Goal: Task Accomplishment & Management: Use online tool/utility

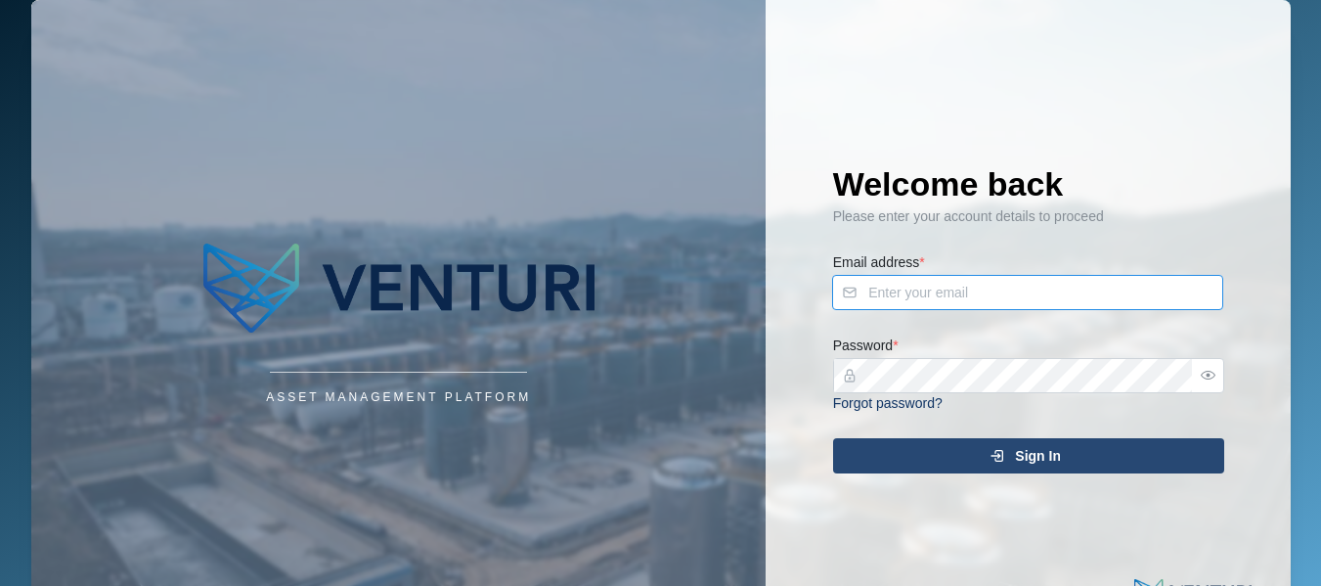
type input "[EMAIL_ADDRESS][DOMAIN_NAME]"
click at [1054, 464] on span "Sign In" at bounding box center [1038, 455] width 46 height 33
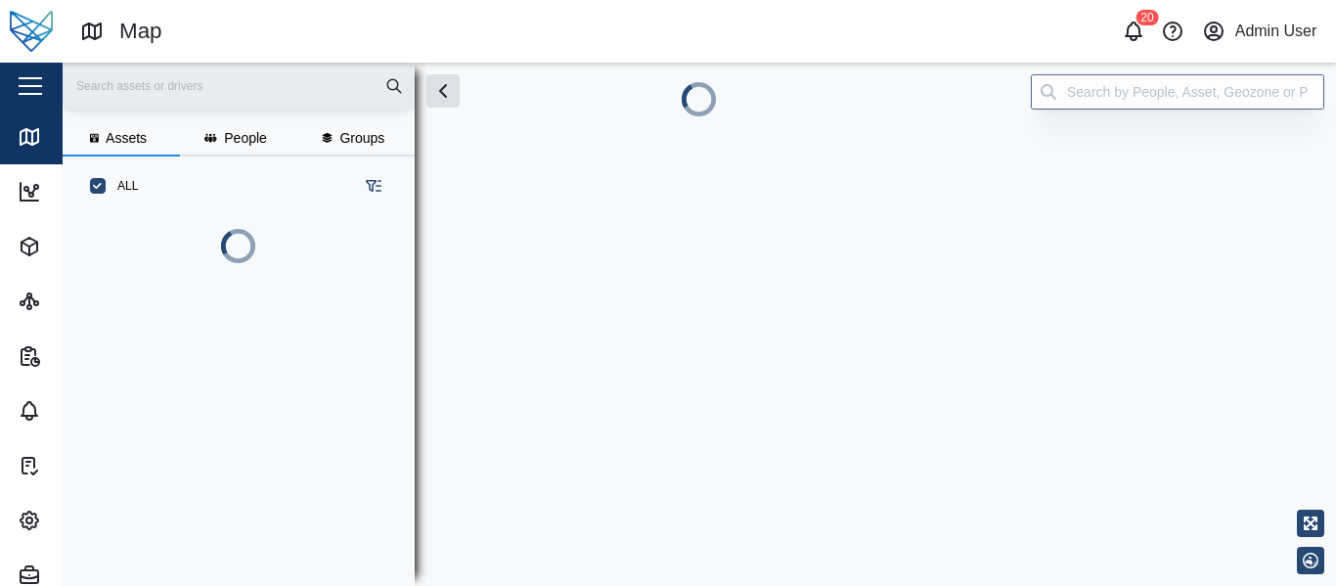
scroll to position [262, 306]
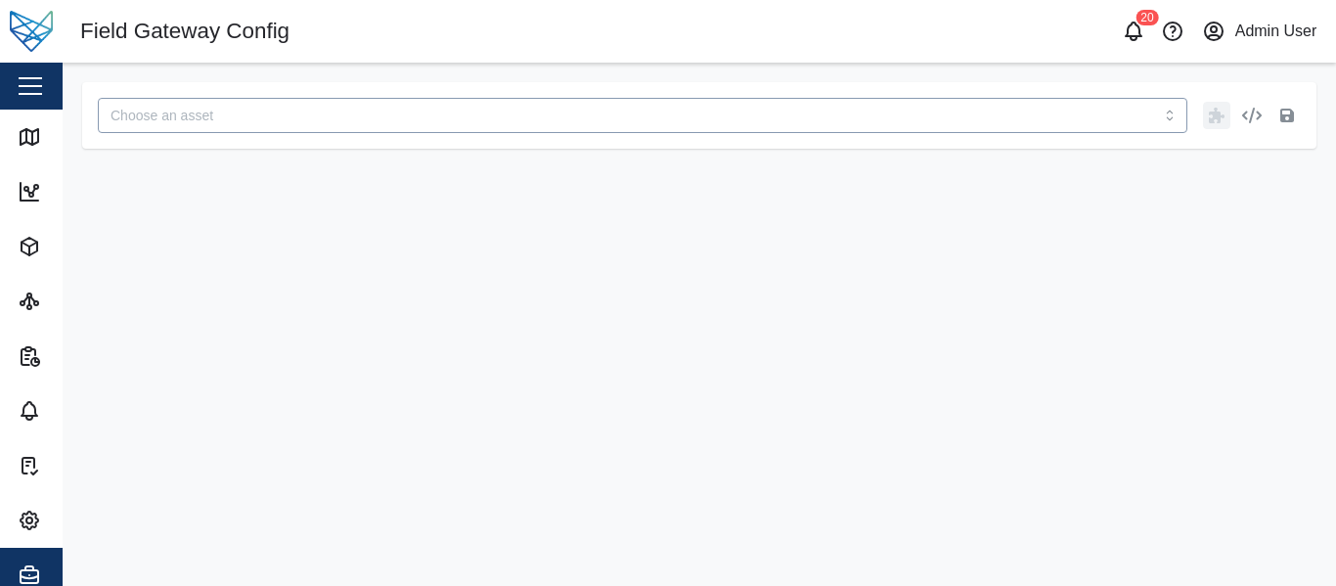
click at [205, 115] on input "search" at bounding box center [642, 115] width 1089 height 35
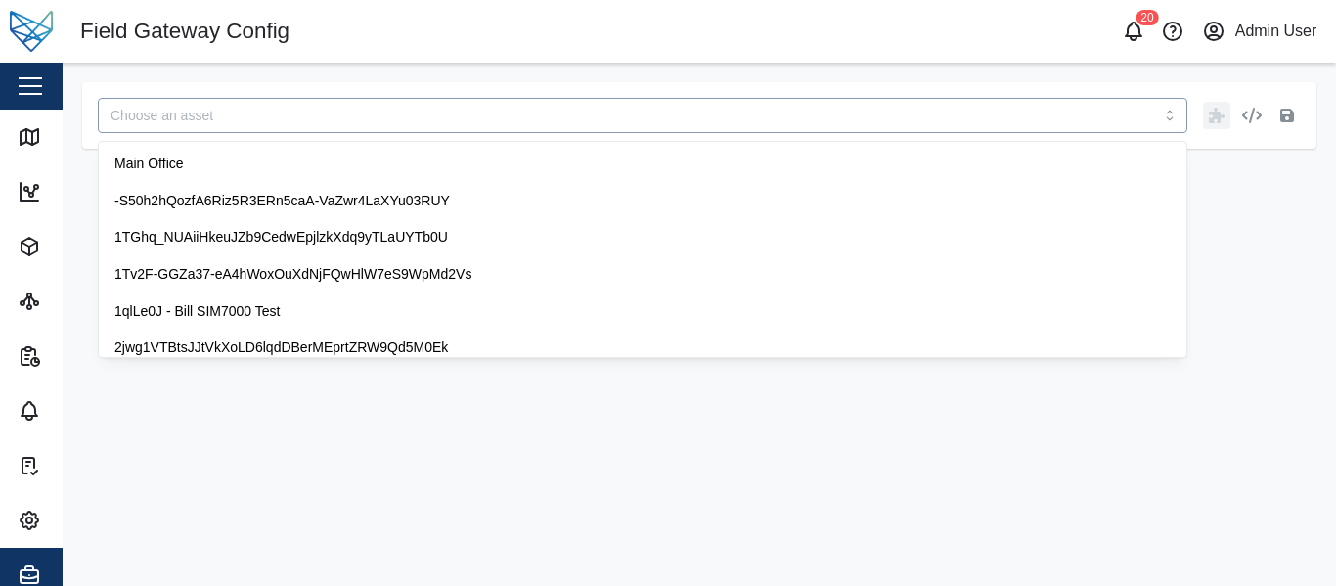
paste input "Z6wZhEA7PcZ9r"
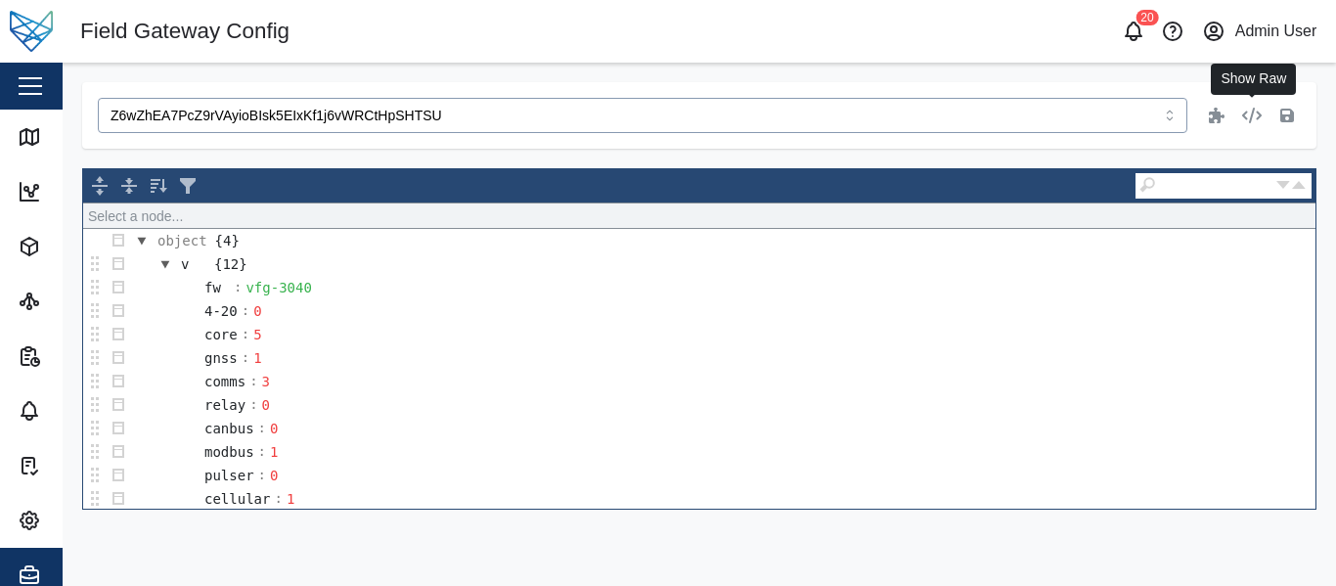
type input "Z6wZhEA7PcZ9rVAyioBIsk5EIxKf1j6vWRCtHpSHTSU"
click at [1254, 114] on icon "button" at bounding box center [1252, 116] width 20 height 16
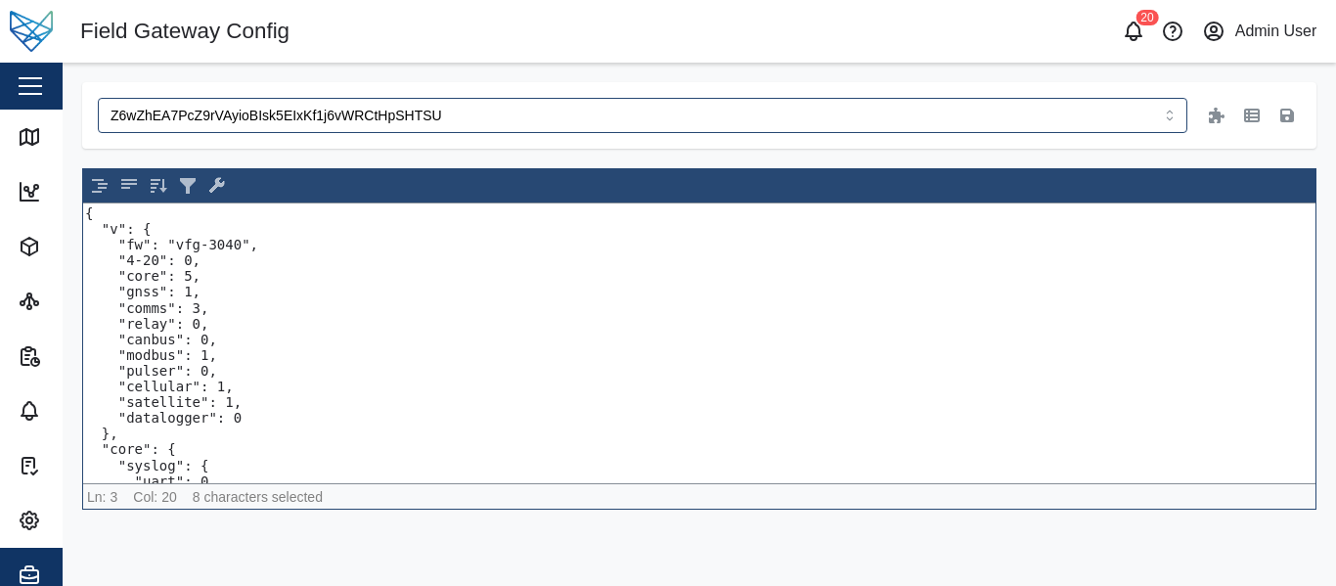
drag, startPoint x: 226, startPoint y: 241, endPoint x: 167, endPoint y: 242, distance: 58.7
click at [167, 242] on textarea "{ "v": { "fw": "vfg-3040", "4-20": 0, "core": 5, "gnss": 1, "comms": 3, "relay"…" at bounding box center [699, 343] width 1232 height 280
paste textarea "52-dev-alpha-2"
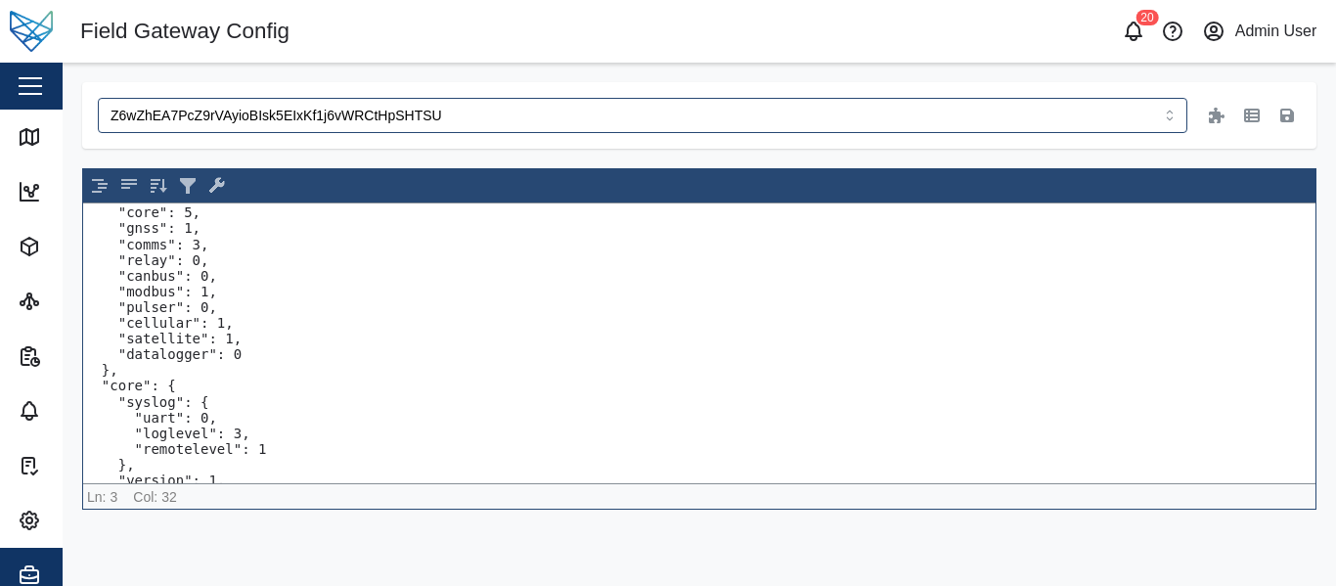
scroll to position [98, 0]
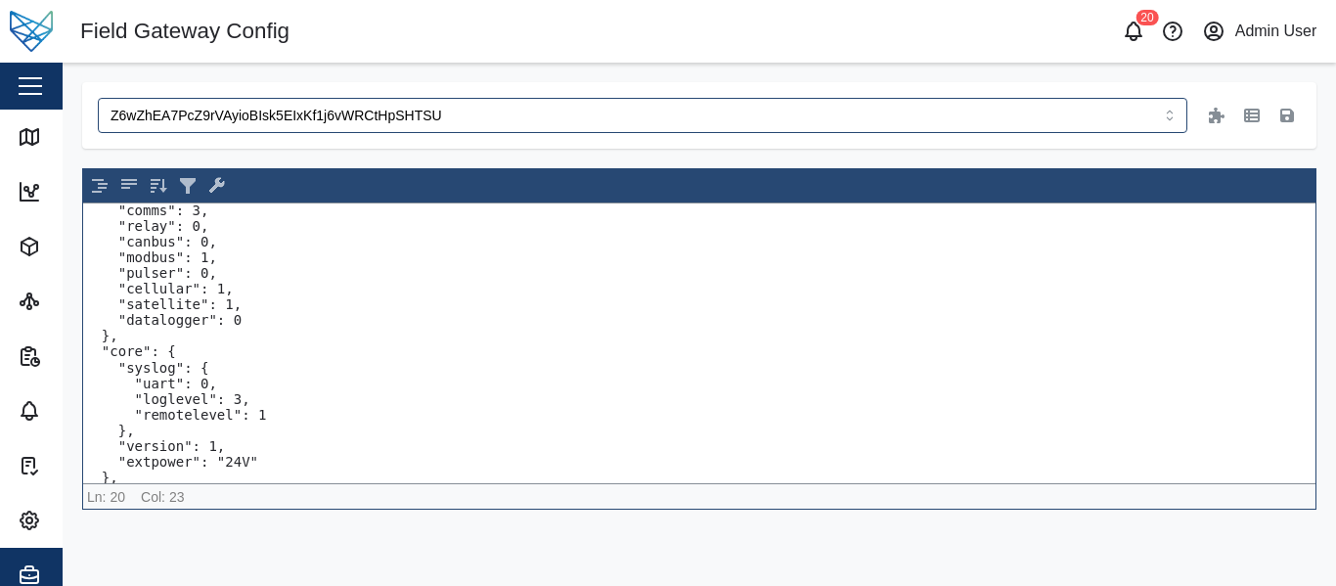
click at [270, 415] on textarea "{ "v": { "fw": "vfg-3052-dev-alpha-2", "4-20": 0, "core": 5, "gnss": 1, "comms"…" at bounding box center [699, 343] width 1232 height 280
click at [225, 399] on textarea "{ "v": { "fw": "vfg-3052-dev-alpha-2", "4-20": 0, "core": 5, "gnss": 1, "comms"…" at bounding box center [699, 343] width 1232 height 280
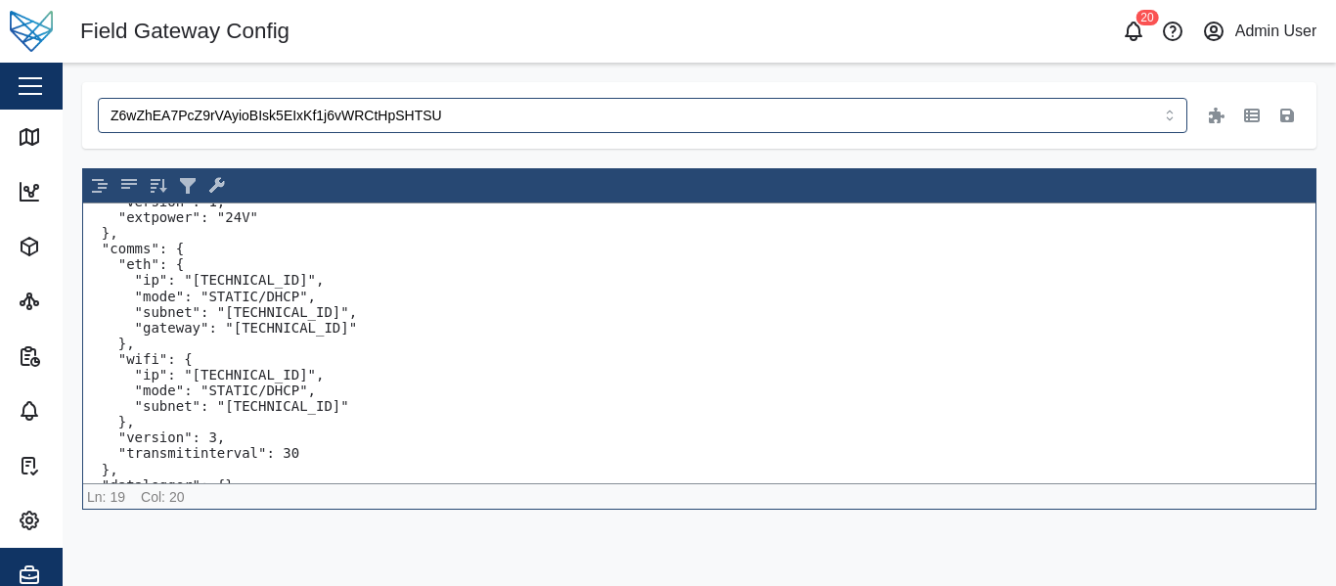
scroll to position [370, 0]
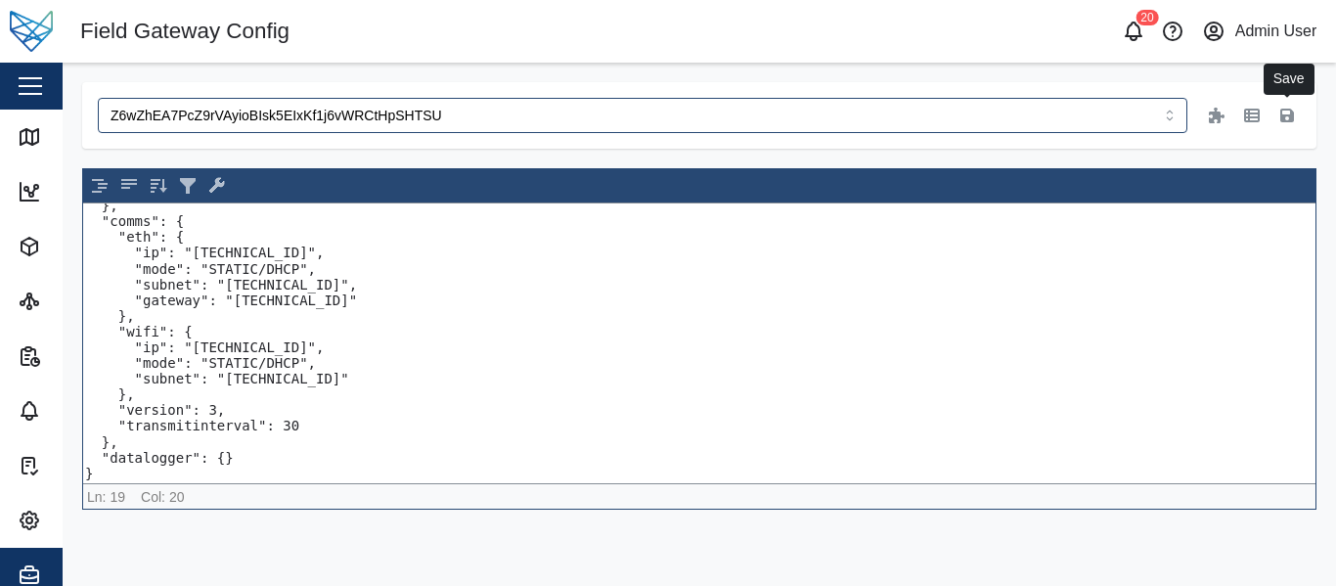
type textarea "{ "v": { "fw": "vfg-3052-dev-alpha-2", "4-20": 0, "core": 5, "gnss": 1, "comms"…"
click at [1296, 115] on button "button" at bounding box center [1286, 115] width 27 height 27
drag, startPoint x: 299, startPoint y: 421, endPoint x: 45, endPoint y: 408, distance: 254.6
click at [45, 408] on div "Field Gateway Config 20 Admin User Close Map Dashboard Assets ATS Camera Genera…" at bounding box center [668, 293] width 1336 height 586
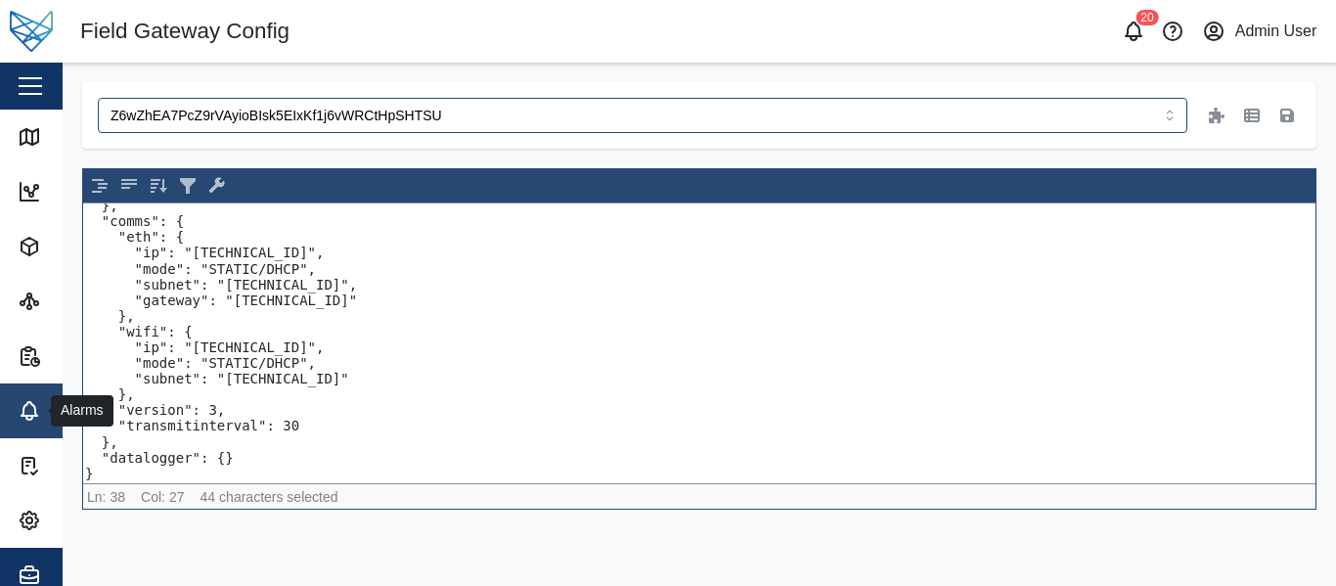
paste textarea "cmdSocket": false, "collectorUdp": false, "defaultGateway": "eth", ""
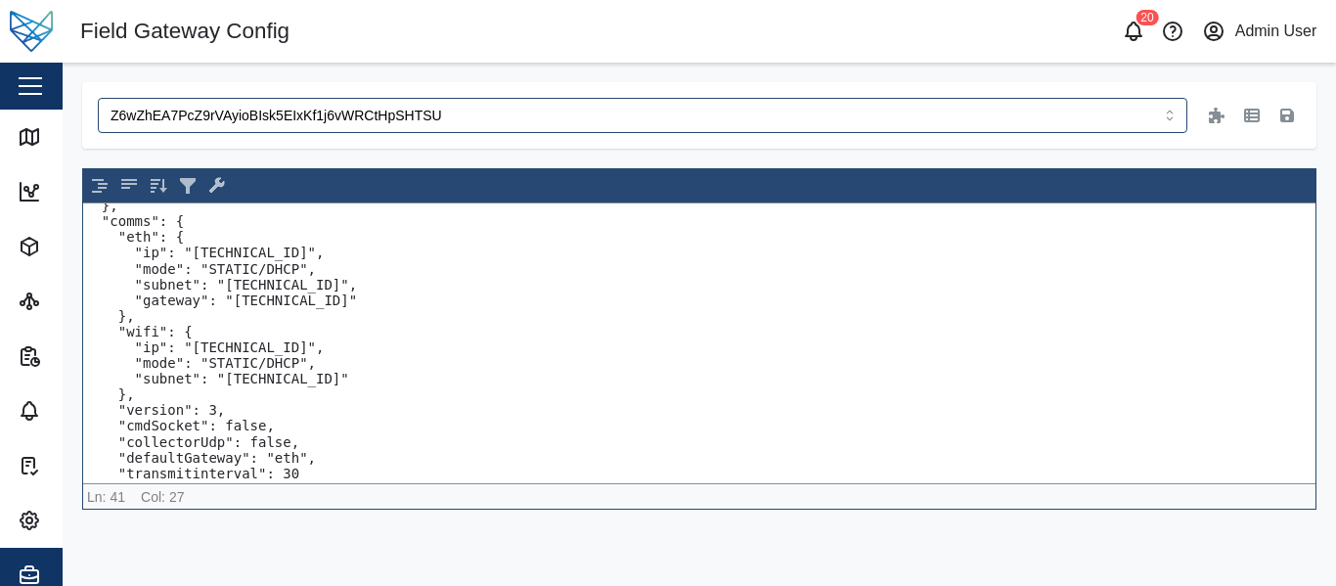
scroll to position [417, 0]
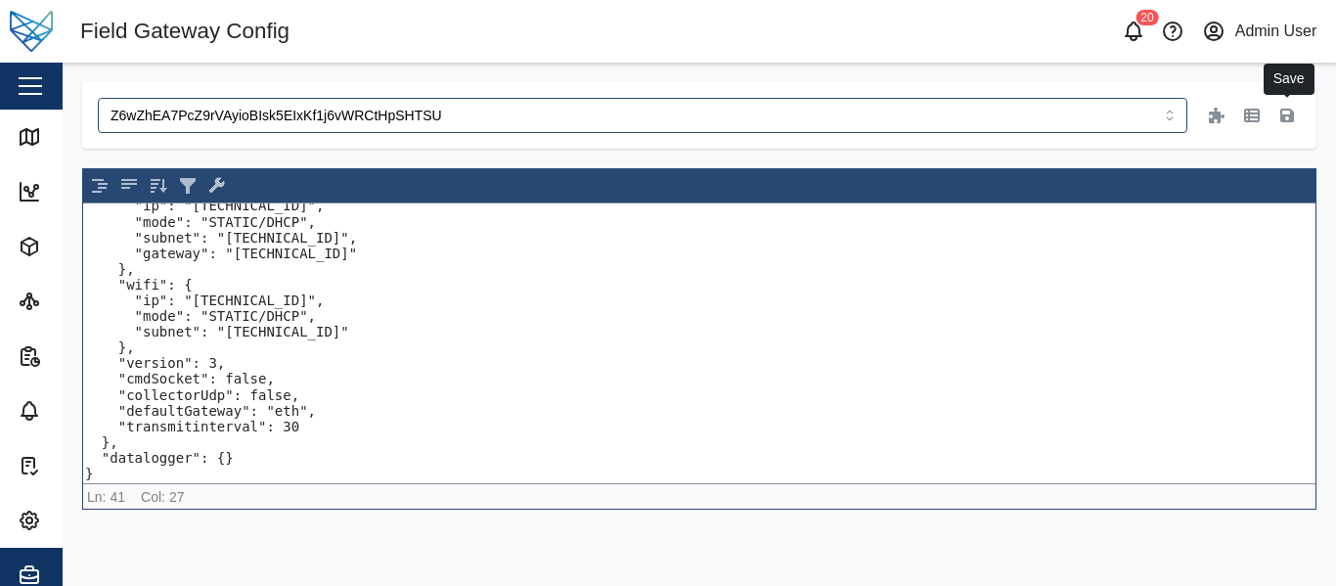
type textarea "{ "v": { "fw": "vfg-3052-dev-alpha-2", "4-20": 0, "core": 5, "gnss": 1, "comms"…"
click at [1284, 121] on icon "button" at bounding box center [1287, 116] width 14 height 14
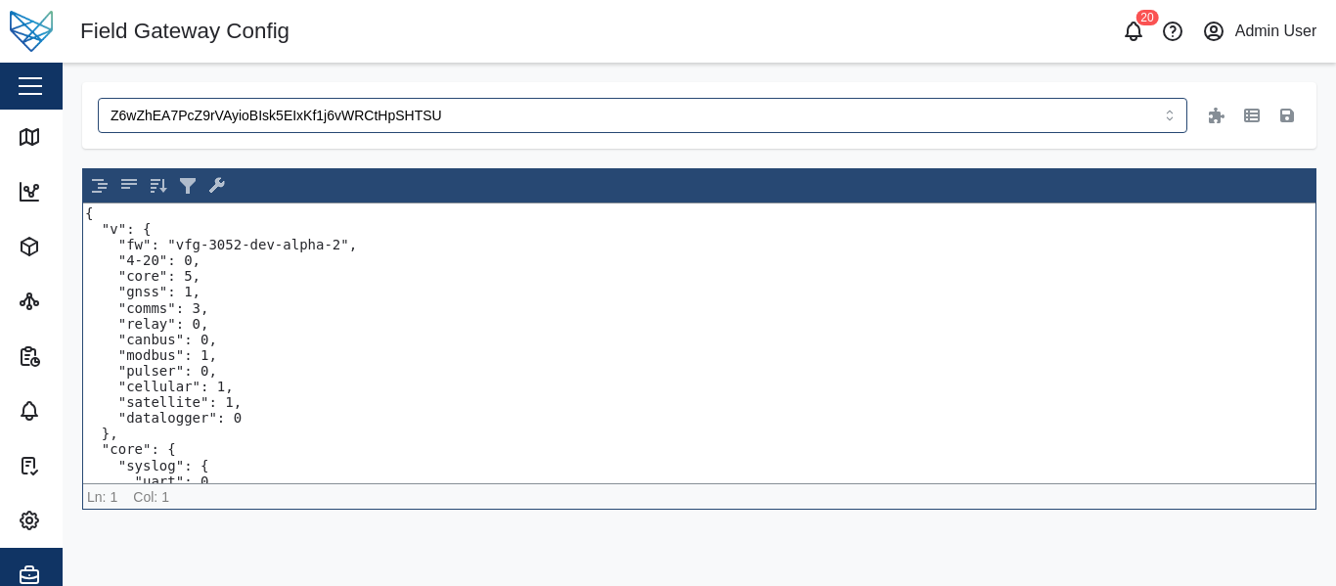
click at [257, 85] on div "Z6wZhEA7PcZ9rVAyioBIsk5EIxKf1j6vWRCtHpSHTSU" at bounding box center [699, 115] width 1234 height 66
click at [244, 115] on input "Z6wZhEA7PcZ9rVAyioBIsk5EIxKf1j6vWRCtHpSHTSU" at bounding box center [642, 115] width 1089 height 35
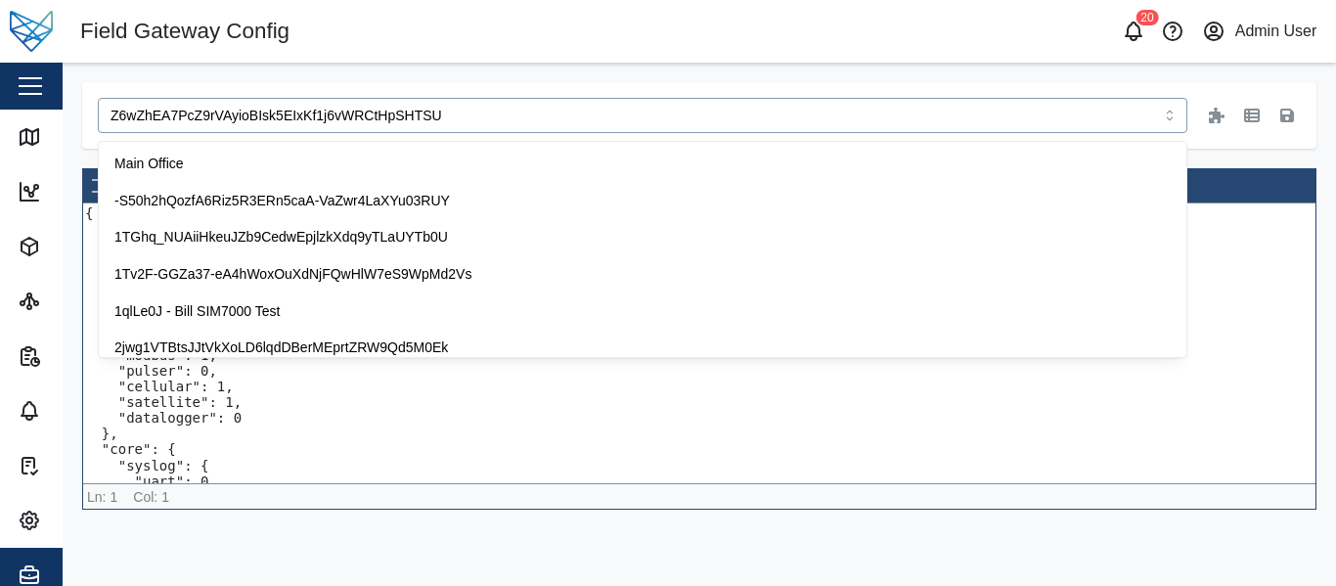
scroll to position [4179, 0]
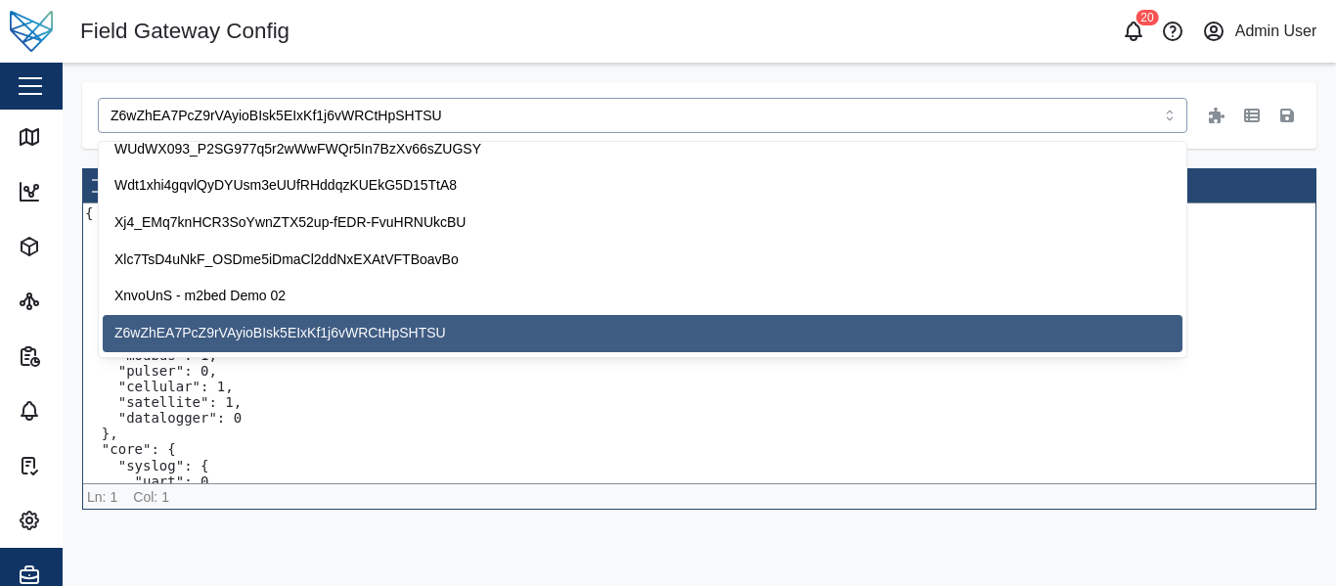
drag, startPoint x: 441, startPoint y: 116, endPoint x: 2, endPoint y: 86, distance: 440.0
click at [0, 86] on div "Field Gateway Config 20 Admin User Close Map Dashboard Assets ATS Camera Genera…" at bounding box center [668, 293] width 1336 height 586
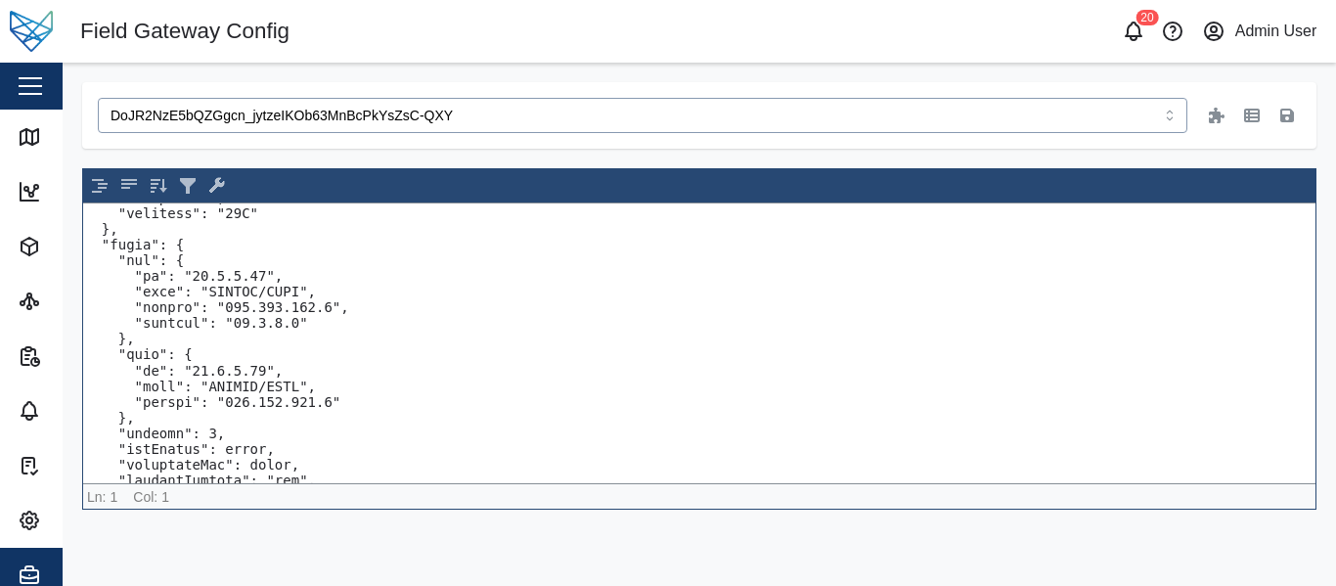
scroll to position [489, 0]
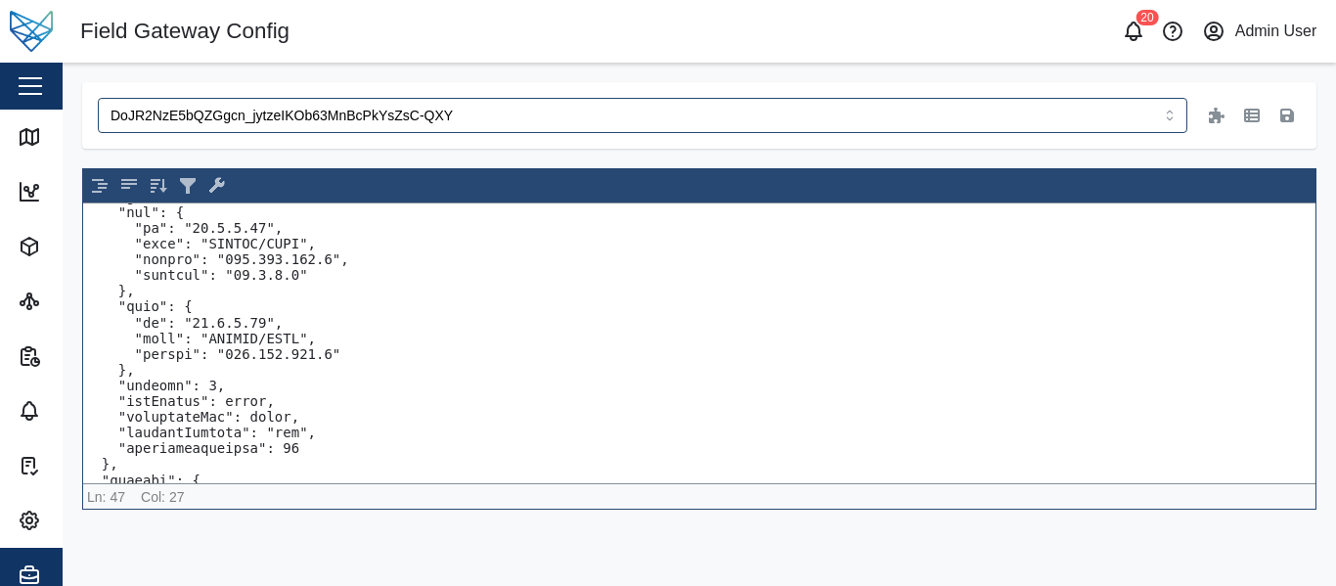
drag, startPoint x: 332, startPoint y: 451, endPoint x: 66, endPoint y: 390, distance: 273.7
click at [66, 390] on div "DoJR2NzE5bQZGgcn_jytzeIKOb63MnBcPkYsZsC-QXY Scroll for more ▿ Ln: 47 Col: 27 un…" at bounding box center [699, 296] width 1273 height 466
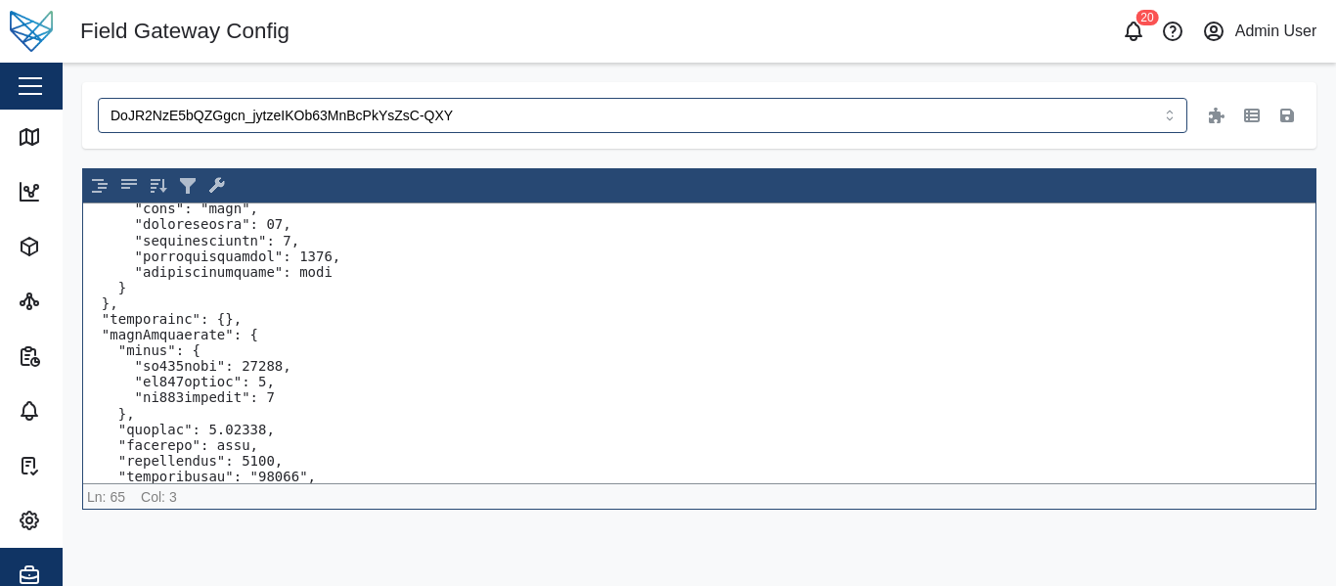
scroll to position [999, 0]
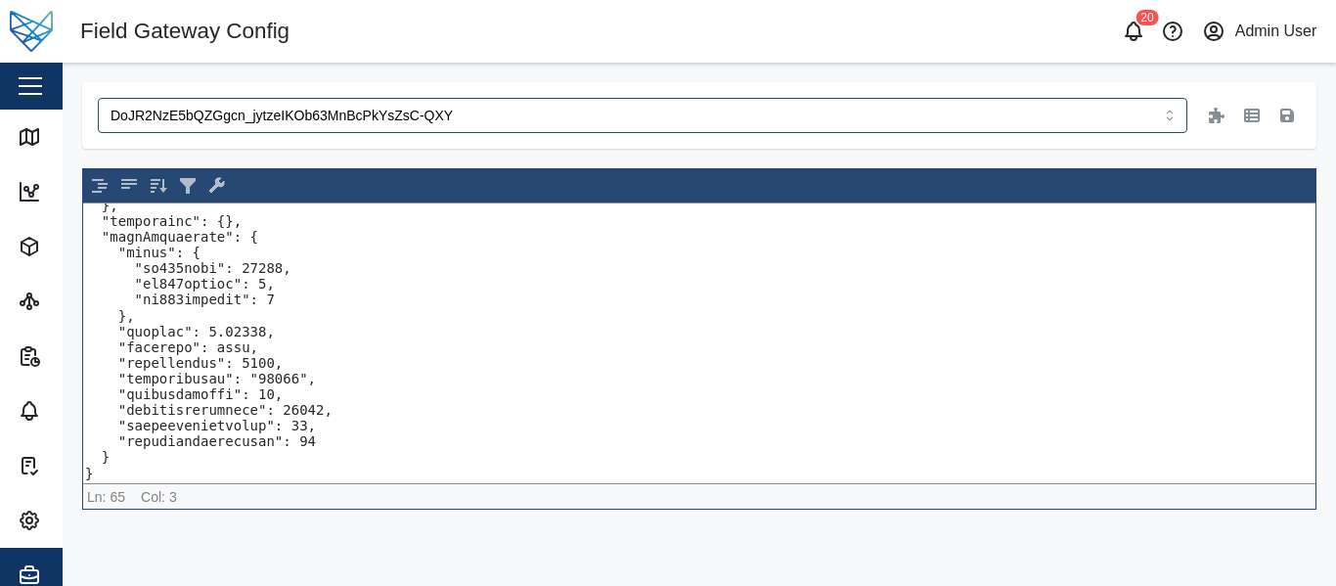
drag, startPoint x: 102, startPoint y: 318, endPoint x: 289, endPoint y: 487, distance: 252.7
click at [289, 487] on div "Scroll for more ▿ Ln: 65 Col: 3 undefined characters selected" at bounding box center [699, 338] width 1234 height 341
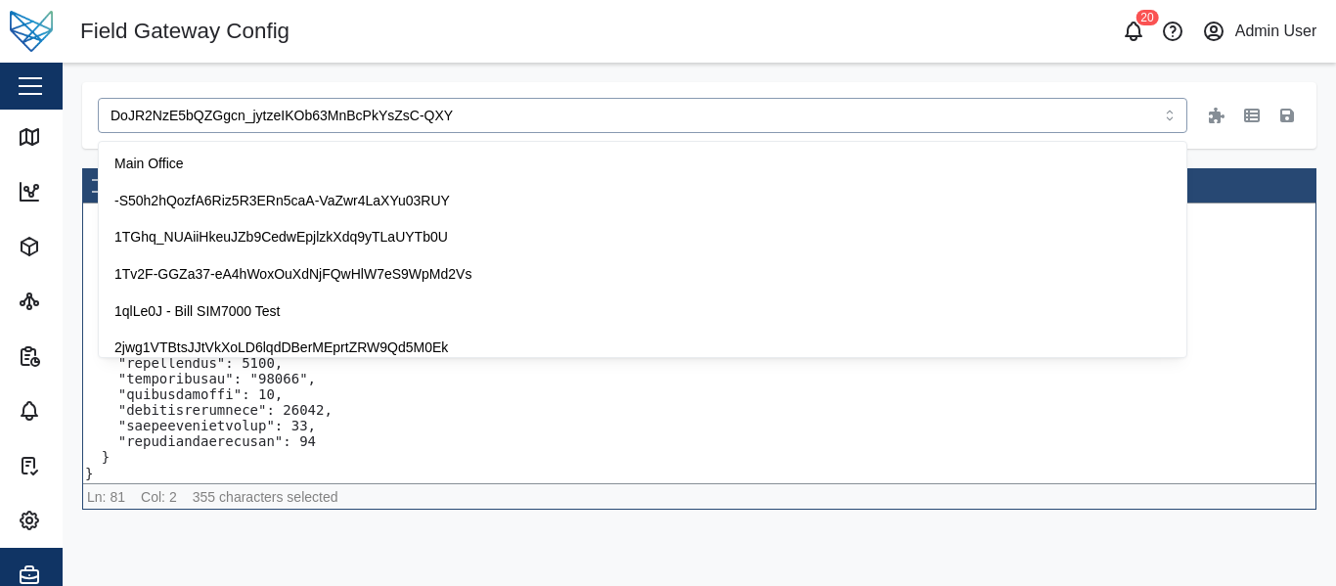
click at [478, 114] on input "DoJR2NzE5bQZGgcn_jytzeIKOb63MnBcPkYsZsC-QXY" at bounding box center [642, 115] width 1089 height 35
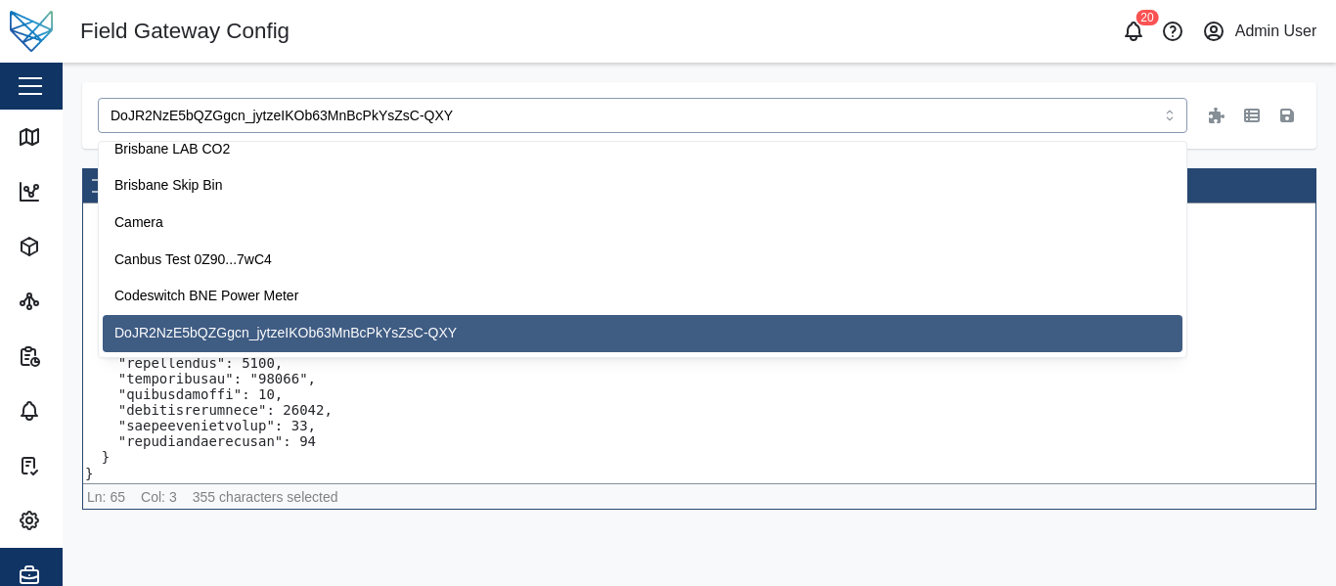
paste input "BqqnIODGEAuuuHavfEydjKNXSN7_aYyO-RTJ1BiXI"
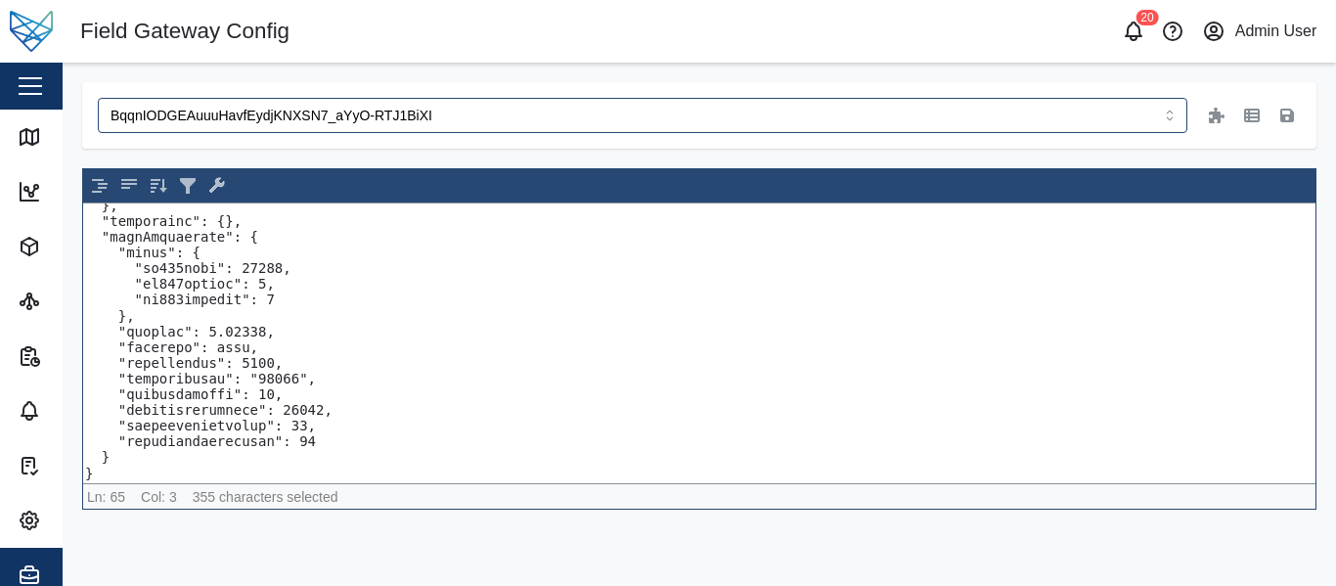
type input "DoJR2NzE5bQZGgcn_jytzeIKOb63MnBcPkYsZsC-QXY"
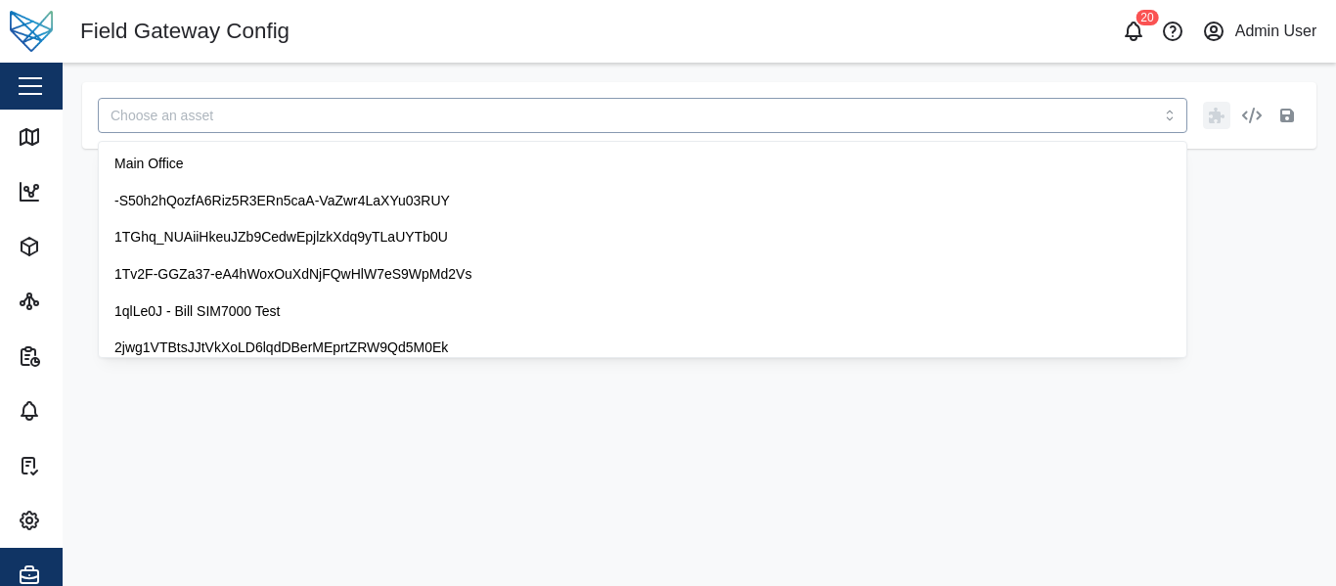
click at [202, 116] on input "search" at bounding box center [642, 115] width 1089 height 35
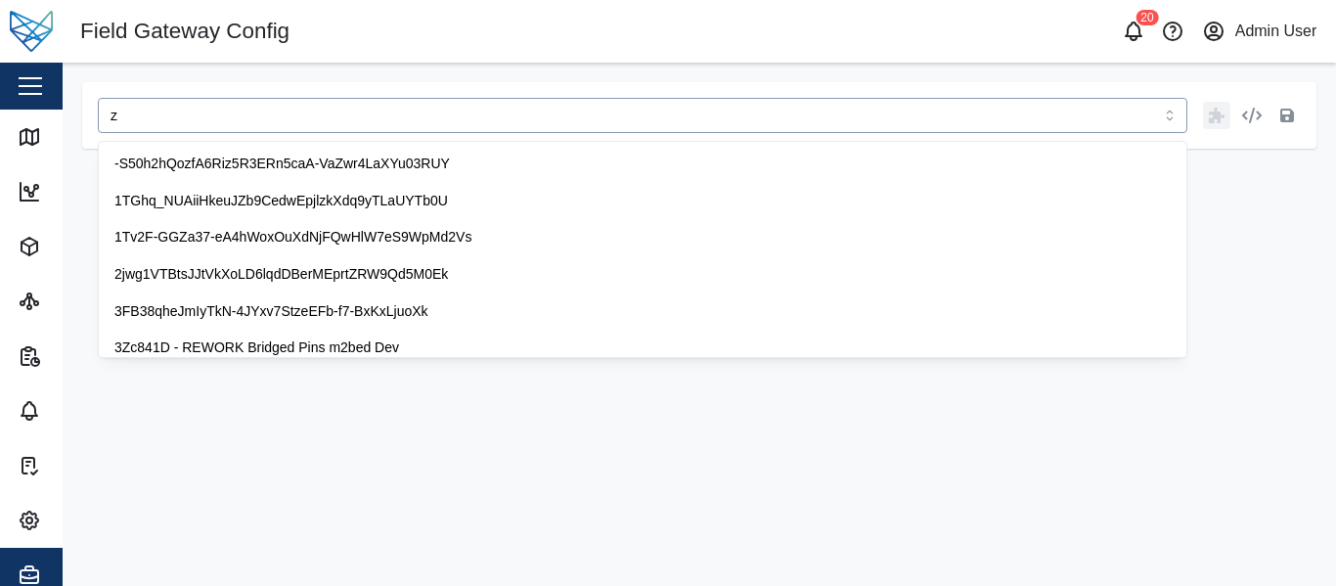
type input "z"
click at [448, 56] on header "Field Gateway Config 20 Admin User" at bounding box center [668, 31] width 1336 height 63
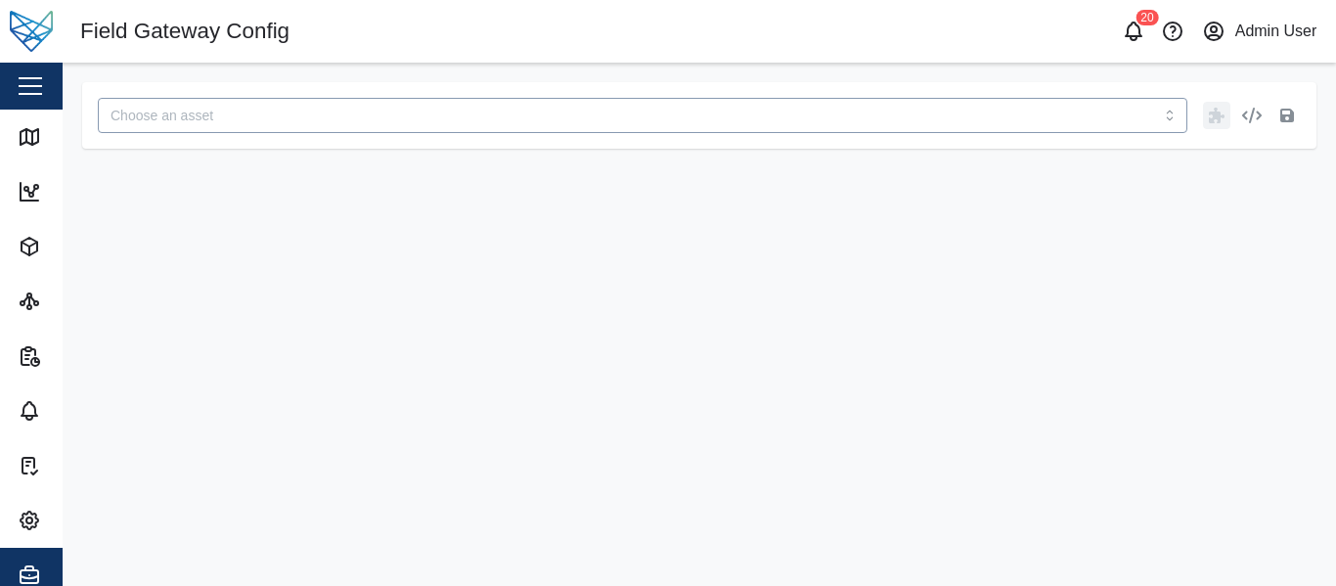
click at [223, 115] on input "search" at bounding box center [642, 115] width 1089 height 35
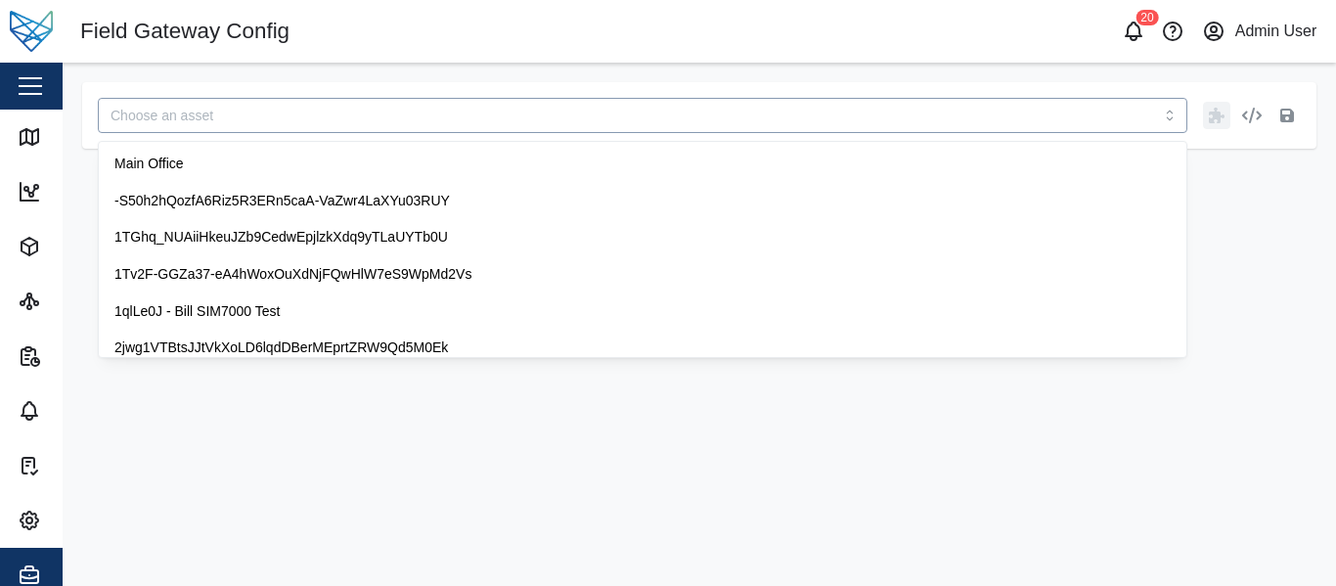
paste input "Z6wZhEA7PcZ9r"
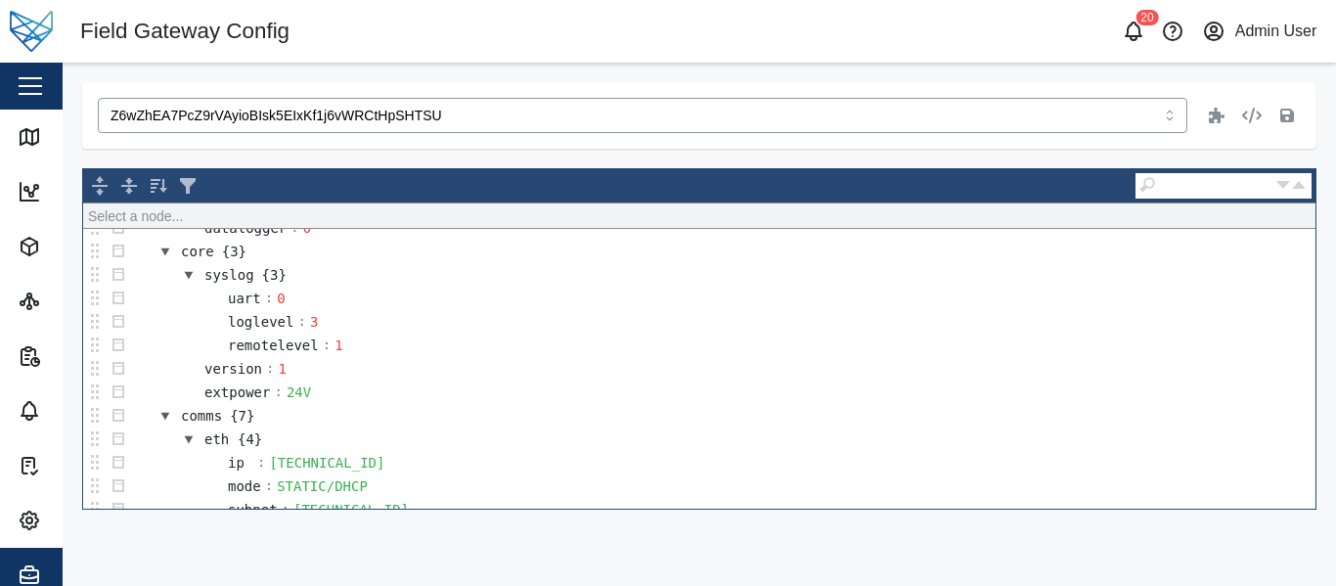
scroll to position [587, 0]
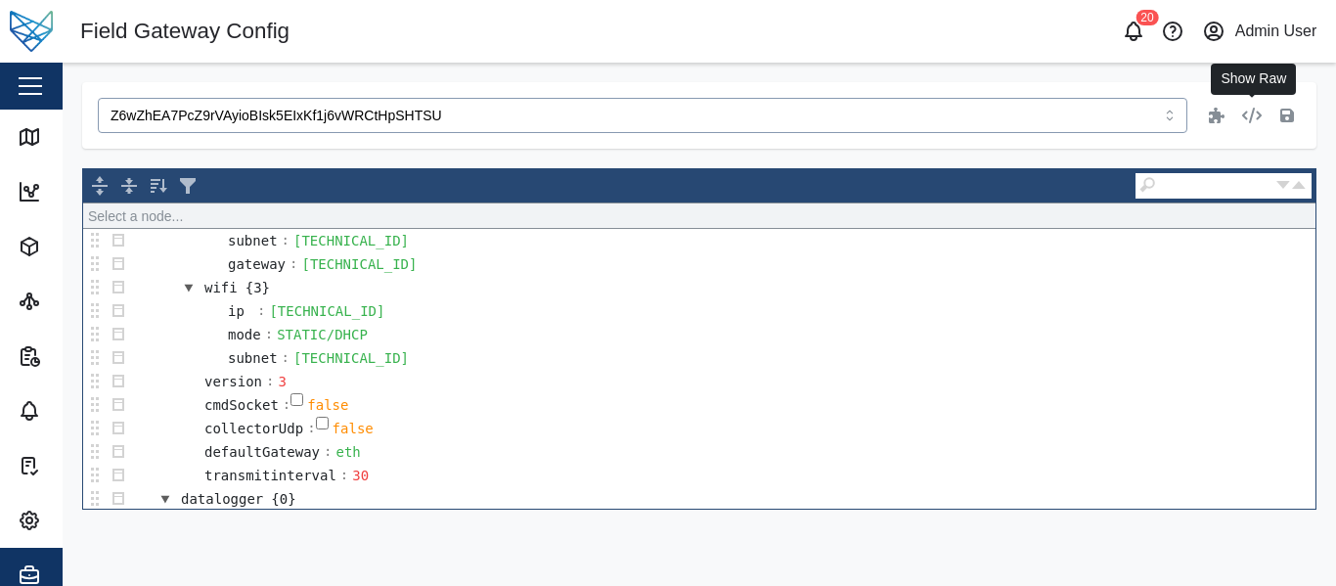
type input "Z6wZhEA7PcZ9rVAyioBIsk5EIxKf1j6vWRCtHpSHTSU"
click at [1246, 118] on icon "button" at bounding box center [1252, 116] width 20 height 16
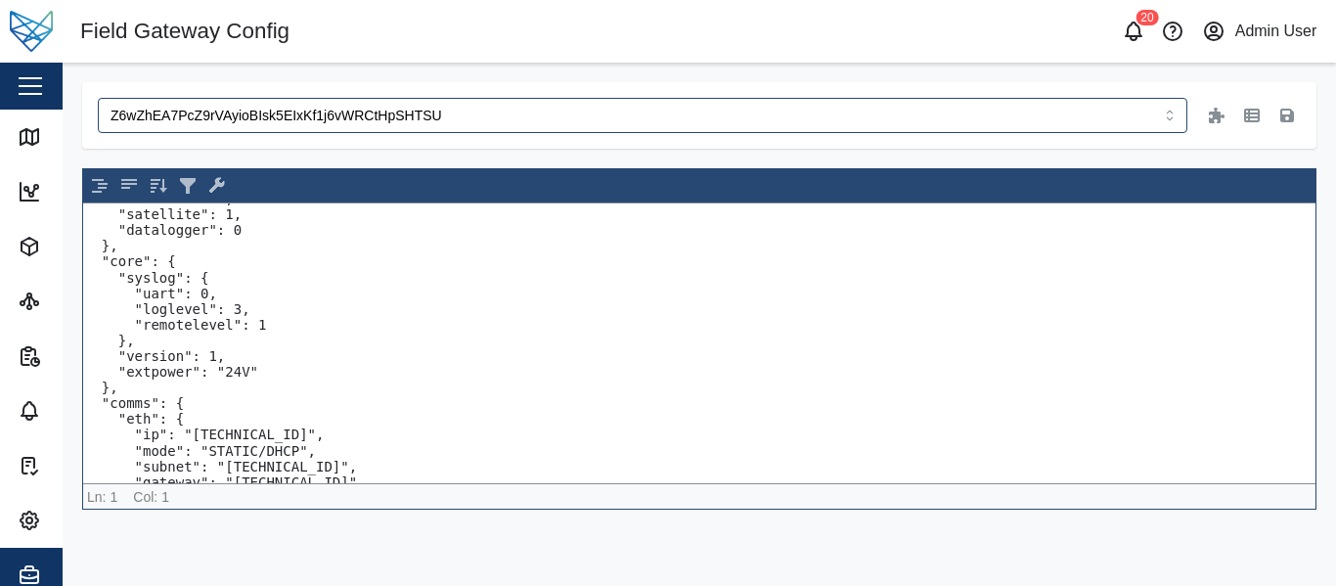
scroll to position [417, 0]
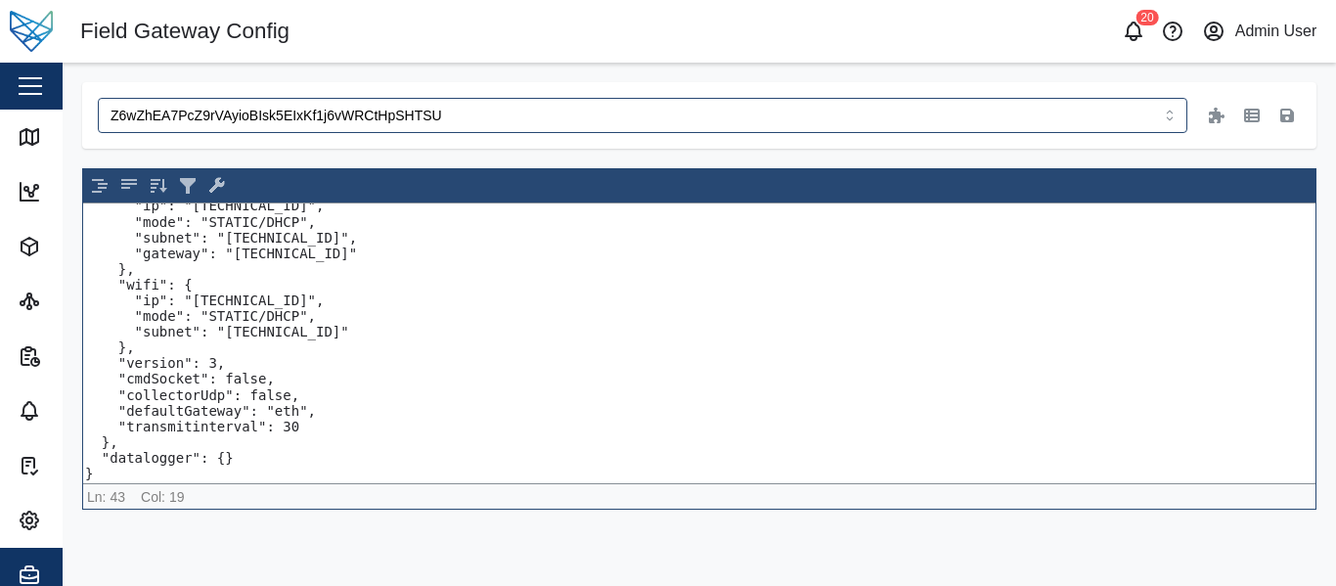
drag, startPoint x: 159, startPoint y: 460, endPoint x: 69, endPoint y: 458, distance: 90.0
click at [69, 458] on div "Z6wZhEA7PcZ9rVAyioBIsk5EIxKf1j6vWRCtHpSHTSU { "v": { "fw": "vfg-3052-dev-alpha-…" at bounding box center [699, 296] width 1273 height 466
paste textarea ""datalogger": {}, "fuelManagement": { "comms": { "rs485baud": 19200, "rs485pari…"
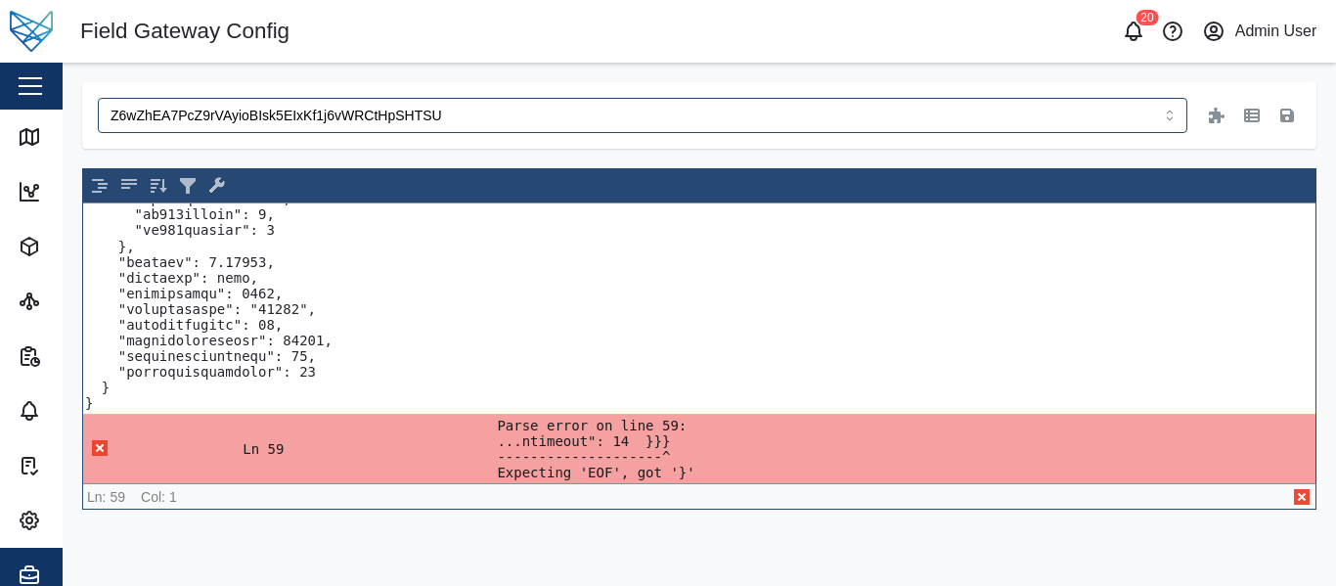
scroll to position [653, 0]
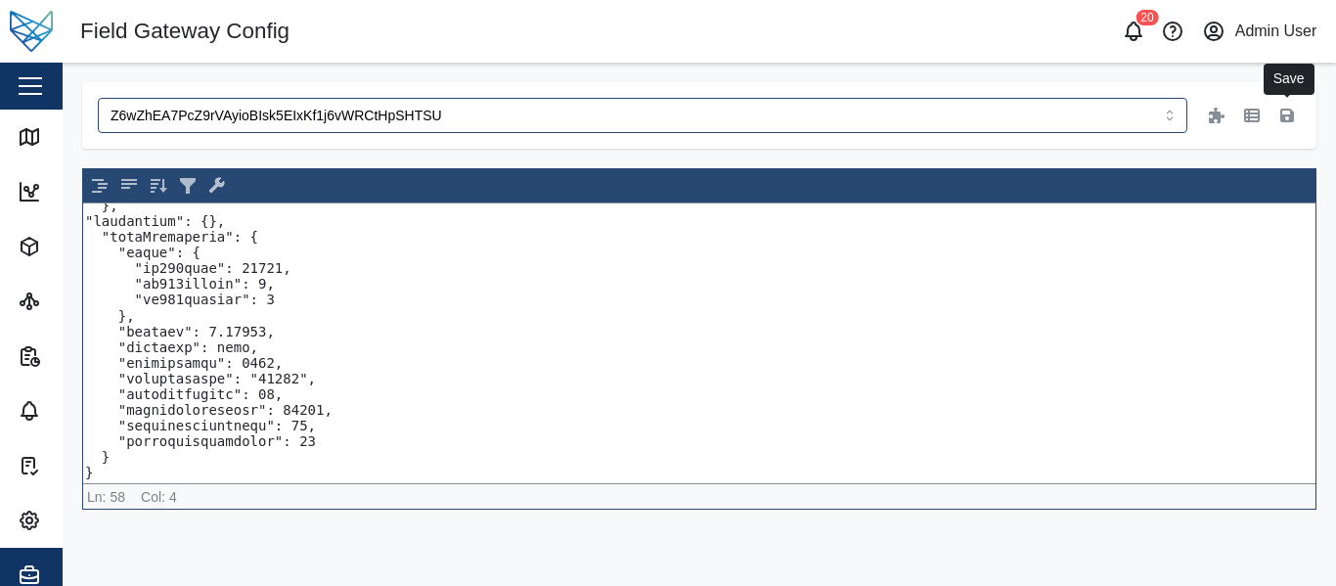
type textarea "{ "v": { "fw": "vfg-3052-dev-alpha-2", "4-20": 0, "core": 5, "gnss": 1, "comms"…"
click at [1292, 111] on icon "button" at bounding box center [1287, 116] width 14 height 14
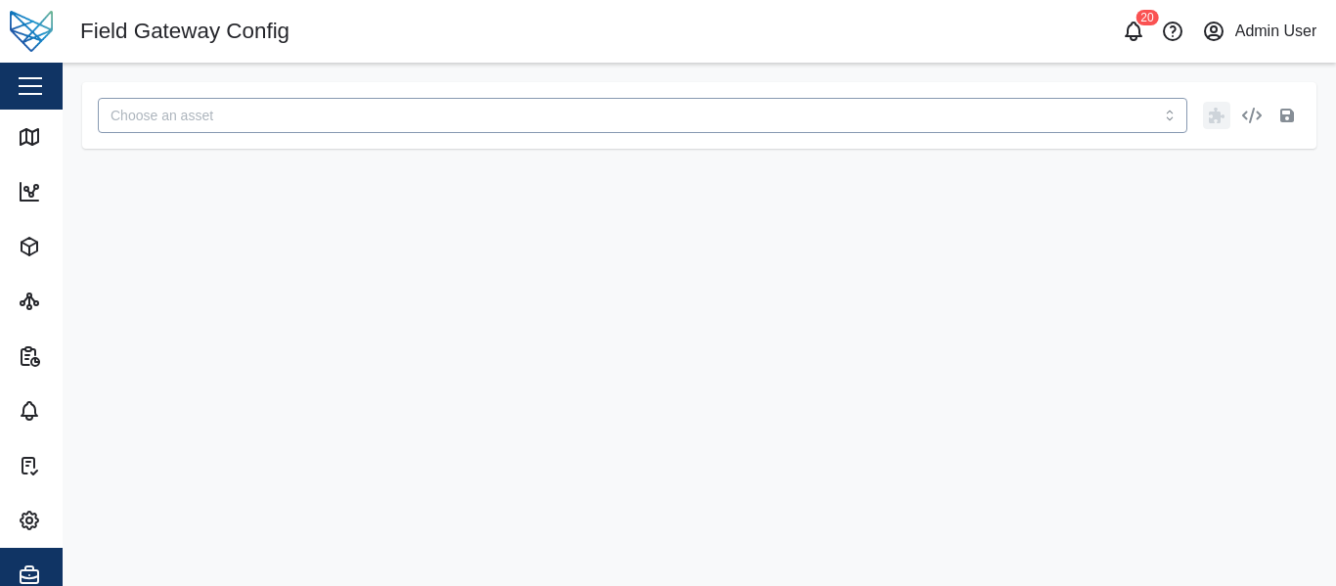
click at [286, 118] on input "search" at bounding box center [642, 115] width 1089 height 35
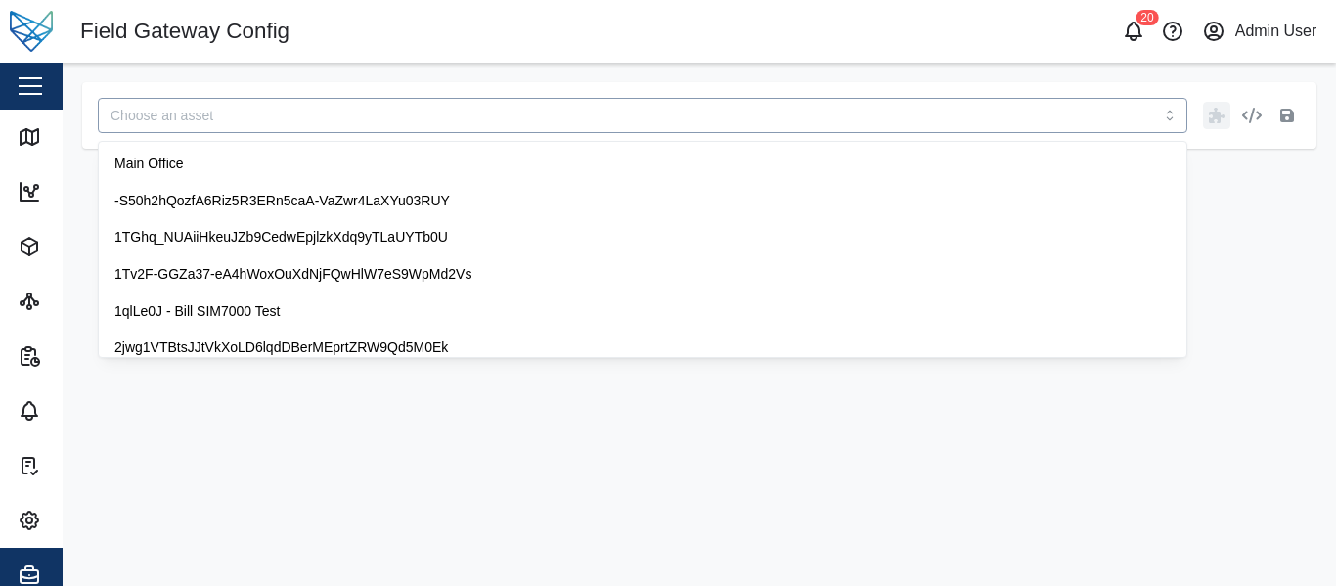
paste input "BqqnIODGEAuuuHavfEydjKNXSN7_aYyO-RTJ1BiXI"
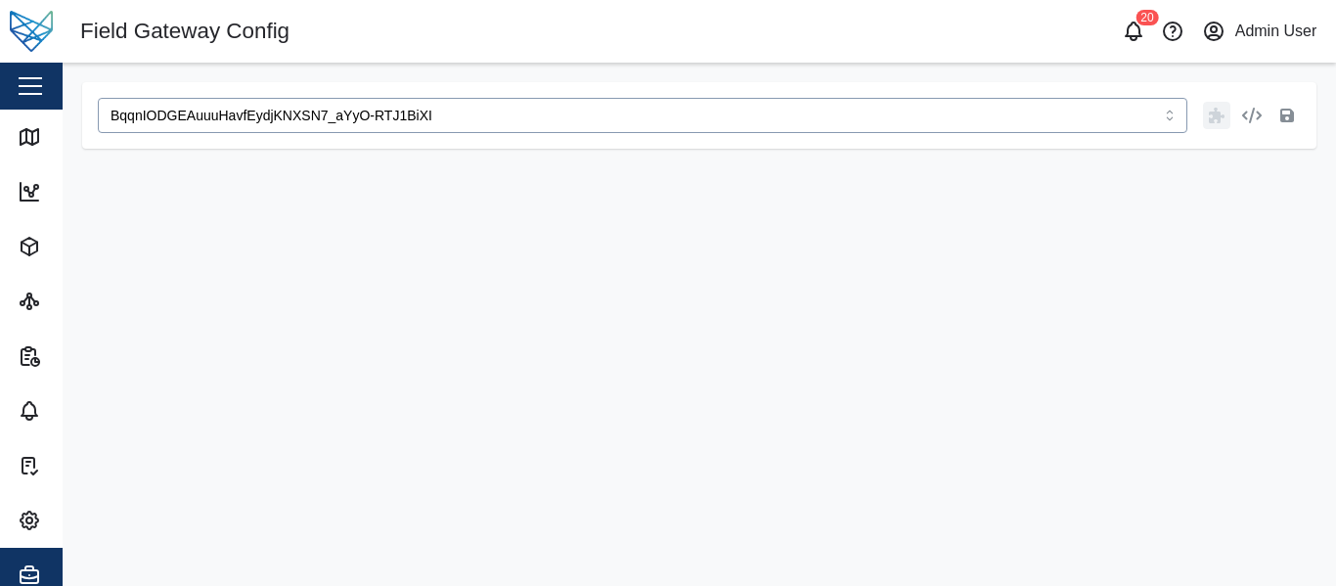
type input "BqqnIODGEAuuuHavfEydjKNXSN7_aYyO-RTJ1BiXI"
click at [373, 288] on div at bounding box center [699, 338] width 1234 height 341
